Goal: Task Accomplishment & Management: Complete application form

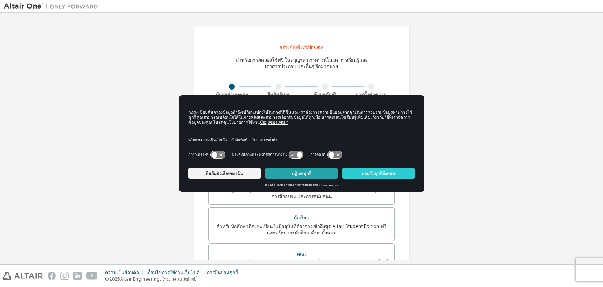
click at [298, 173] on font "ปฏิเสธคุกกี้" at bounding box center [301, 173] width 19 height 5
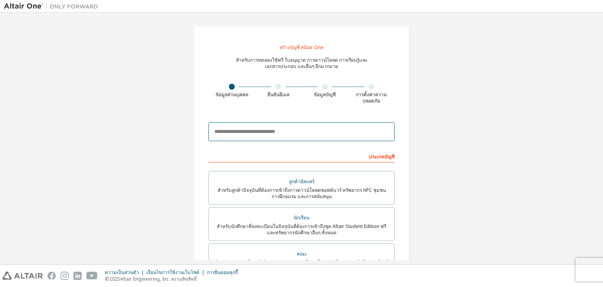
click at [298, 137] on input "email" at bounding box center [302, 131] width 186 height 19
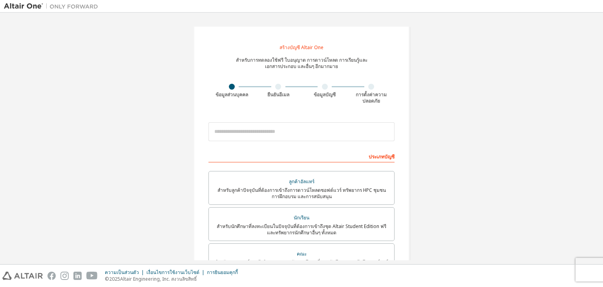
click at [167, 203] on div "สร้างบัญชี Altair One สำหรับการทดลองใช้ฟรี ใบอนุญาต การดาวน์โหลด การเรียนรู้และ…" at bounding box center [301, 228] width 595 height 424
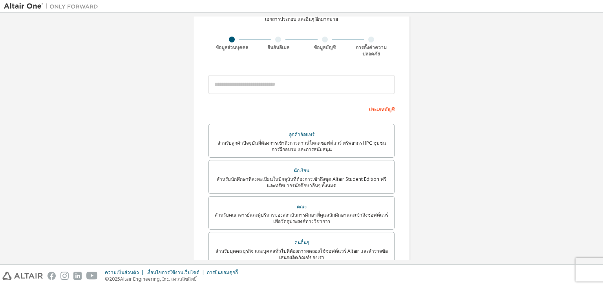
scroll to position [157, 0]
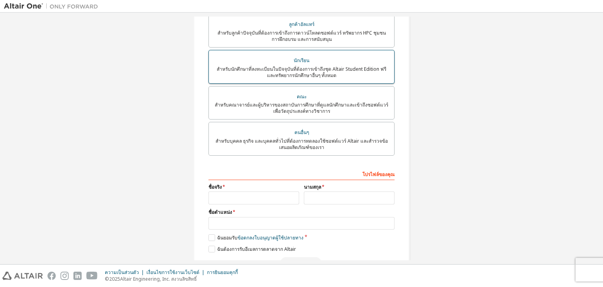
click at [335, 76] on div "สำหรับนักศึกษาที่ลงทะเบียนในปัจจุบันที่ต้องการเข้าถึงชุด Altair Student Edition…" at bounding box center [302, 72] width 176 height 13
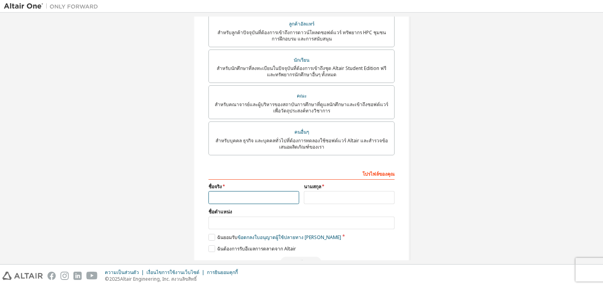
click at [269, 196] on input "text" at bounding box center [254, 197] width 91 height 13
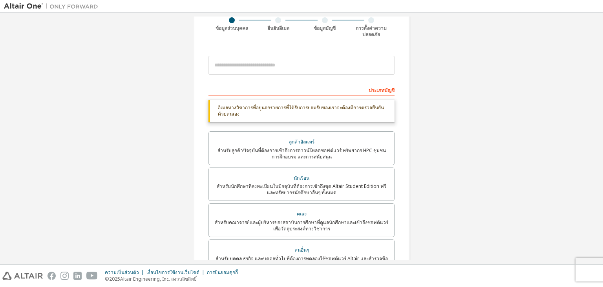
click at [280, 85] on div "ประเภทบัญชี" at bounding box center [302, 89] width 186 height 13
click at [291, 69] on input "email" at bounding box center [302, 65] width 186 height 19
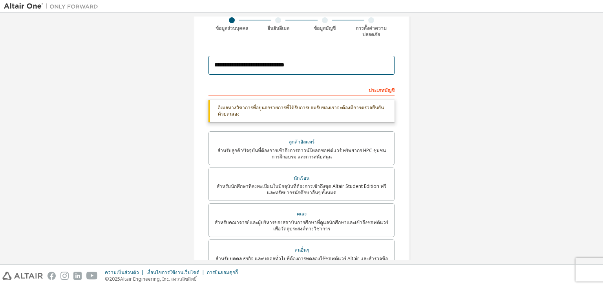
type input "**********"
click at [349, 108] on font "อีเมลทางวิชาการที่อยู่นอกรายการที่ได้รับการยอมรับของเราจะต้องมีการตรวจยืนยันด้ว…" at bounding box center [301, 110] width 166 height 13
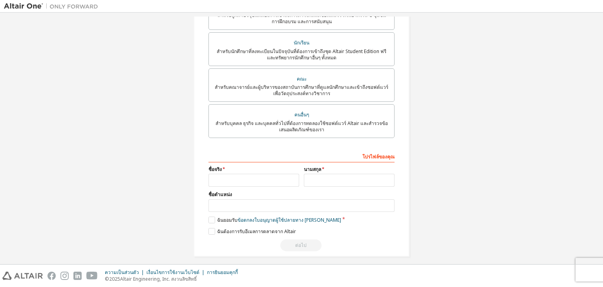
scroll to position [182, 0]
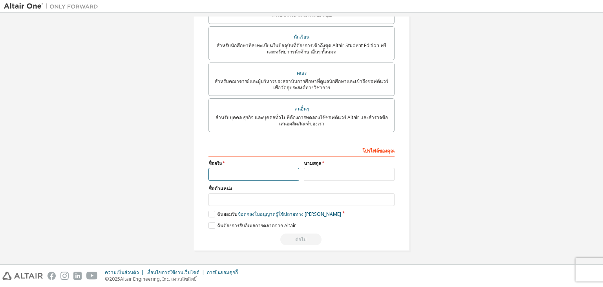
click at [223, 178] on input "text" at bounding box center [254, 174] width 91 height 13
type input "*"
type input "*******"
type input "******"
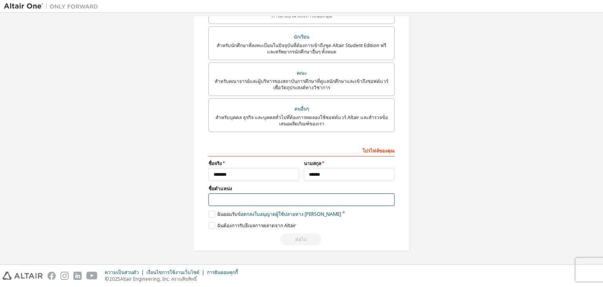
click at [224, 195] on input "text" at bounding box center [302, 199] width 186 height 13
click at [213, 217] on div "โปรไฟล์ของคุณ ชื่อจริง ******* นามสกุล ****** ชื่อตำแหน่ง โปรดระบุรัฐ/จังหวัดเพ…" at bounding box center [302, 195] width 186 height 102
click at [213, 215] on label "ฉันยอมรับ ข้อตกลงใบอนุญาตผู้ใช้ปลายทาง เชิงวิชาการ" at bounding box center [275, 214] width 133 height 7
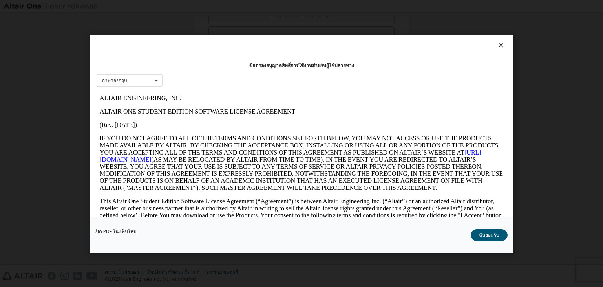
scroll to position [0, 0]
click at [489, 231] on font "ฉันยอมรับ" at bounding box center [489, 234] width 20 height 7
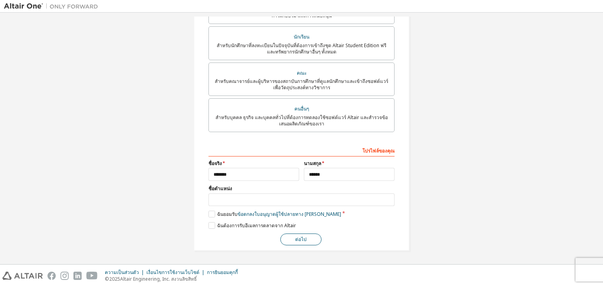
click at [300, 236] on font "ต่อไป" at bounding box center [300, 239] width 11 height 7
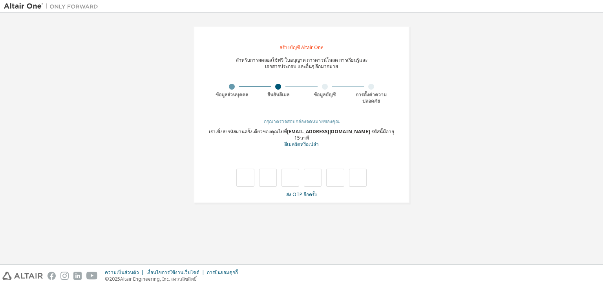
type input "*"
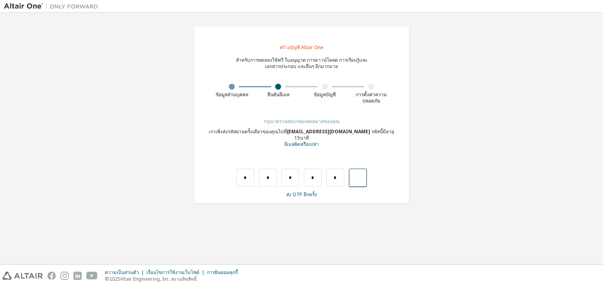
type input "*"
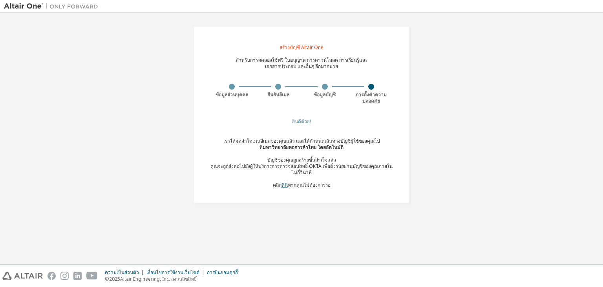
click at [285, 184] on font "ที่นี่" at bounding box center [285, 184] width 6 height 7
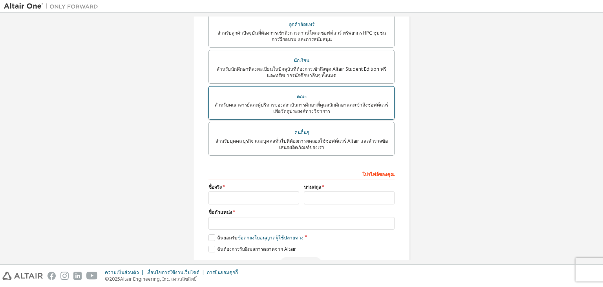
scroll to position [182, 0]
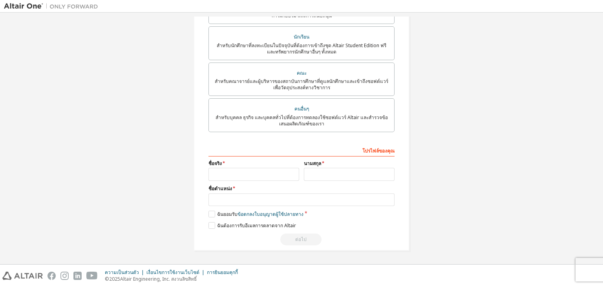
click at [55, 192] on div "สร้างบัญชี Altair One สำหรับการทดลองใช้ฟรี ใบอนุญาต การดาวน์โหลด การเรียนรู้และ…" at bounding box center [301, 48] width 595 height 424
